Goal: Check status: Check status

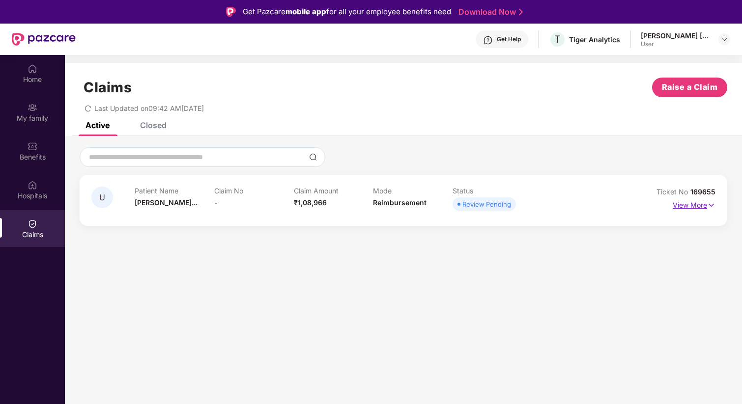
click at [704, 206] on p "View More" at bounding box center [694, 203] width 43 height 13
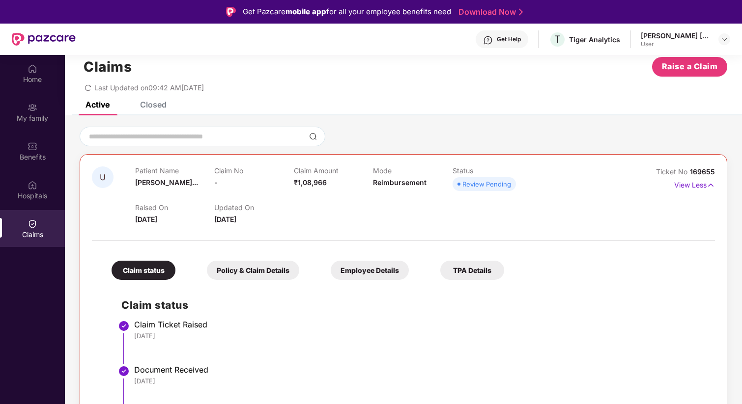
scroll to position [55, 0]
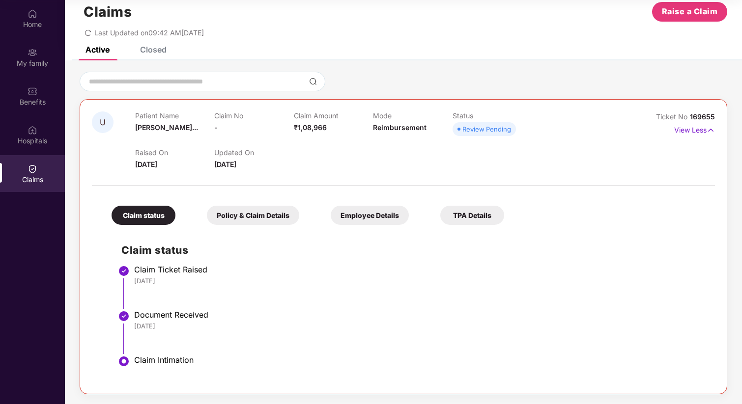
click at [251, 219] on div "Policy & Claim Details" at bounding box center [253, 215] width 92 height 19
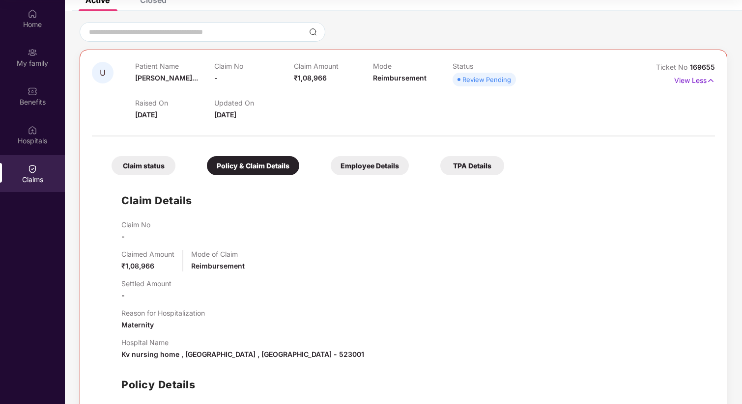
scroll to position [152, 0]
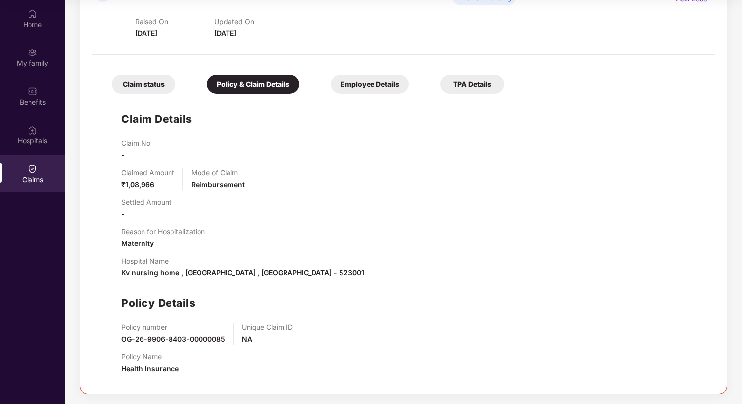
click at [373, 80] on div "Employee Details" at bounding box center [370, 84] width 78 height 19
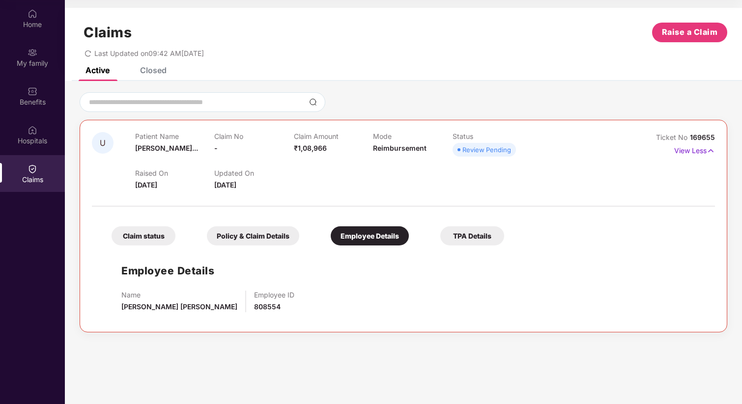
scroll to position [0, 0]
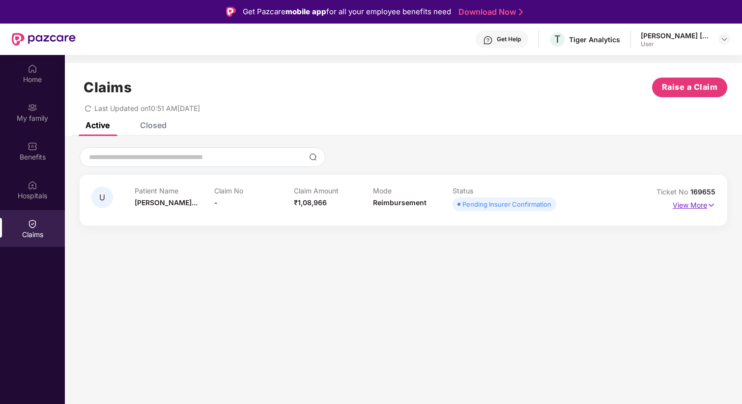
click at [689, 205] on p "View More" at bounding box center [694, 203] width 43 height 13
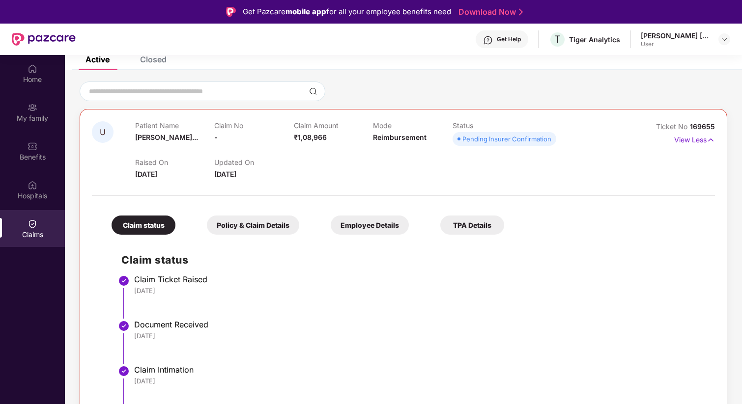
scroll to position [55, 0]
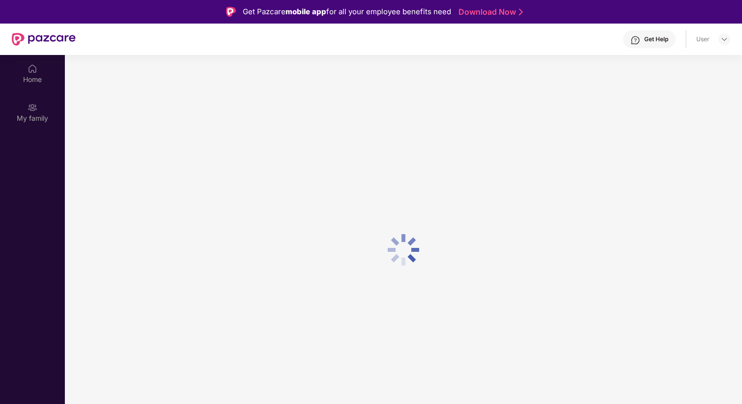
scroll to position [55, 0]
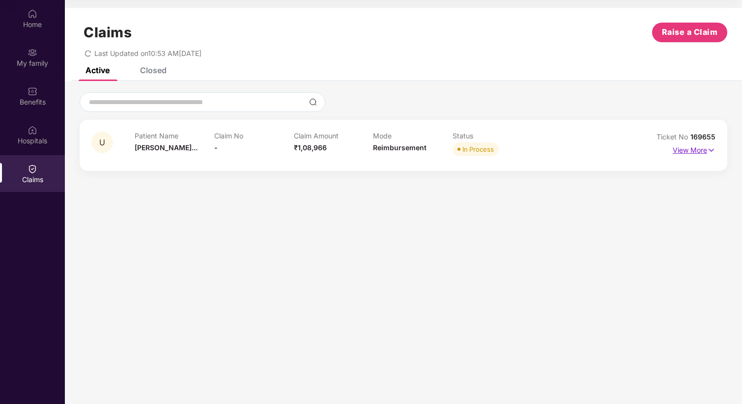
click at [702, 151] on p "View More" at bounding box center [694, 148] width 43 height 13
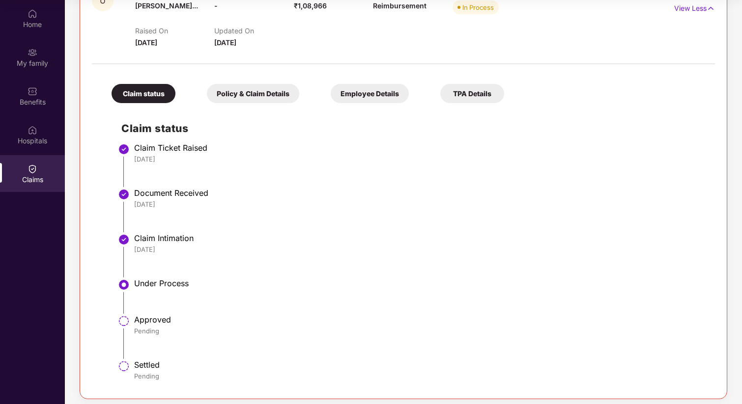
scroll to position [147, 0]
